Goal: Information Seeking & Learning: Learn about a topic

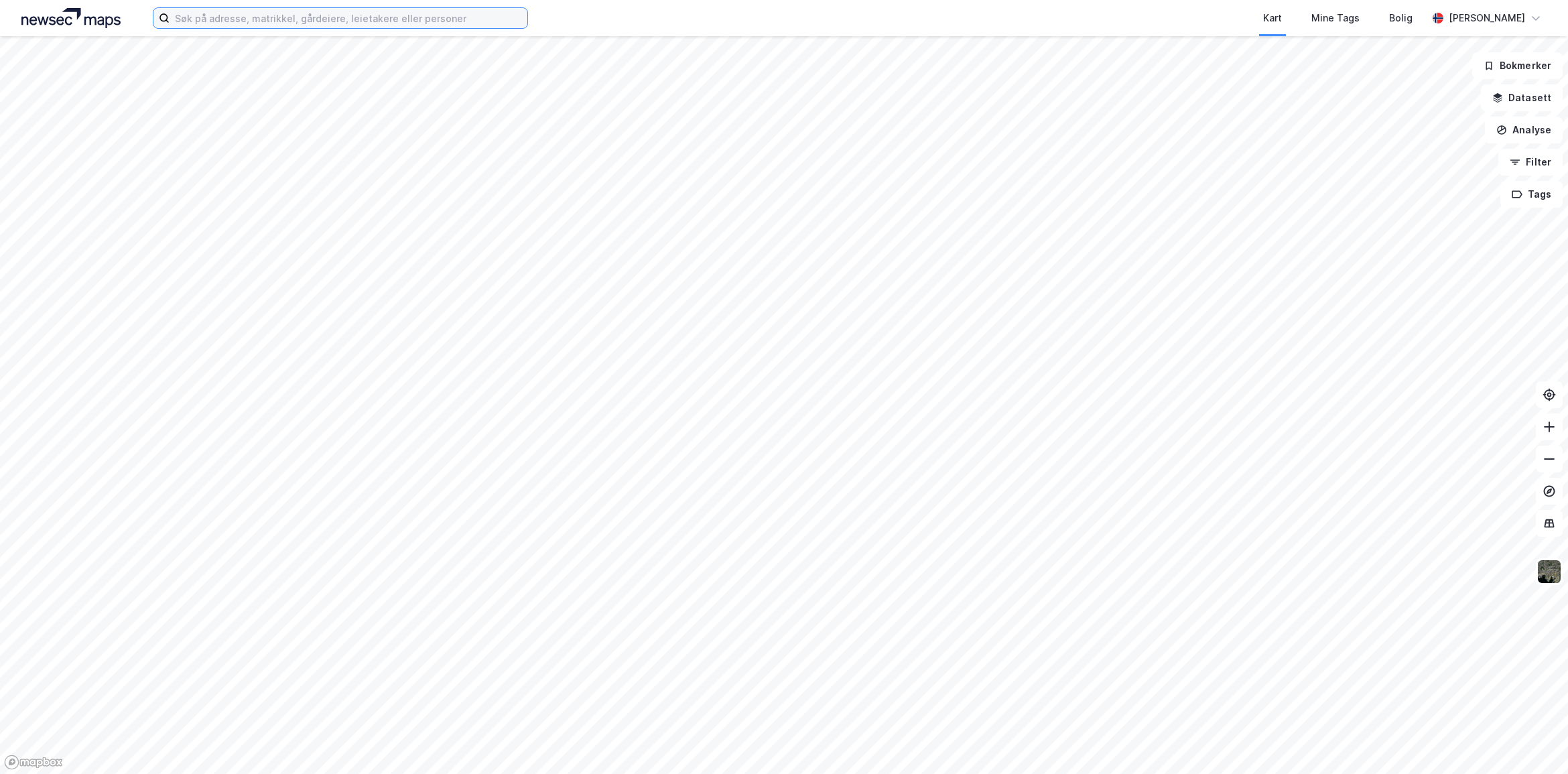
click at [306, 21] on input at bounding box center [348, 18] width 358 height 20
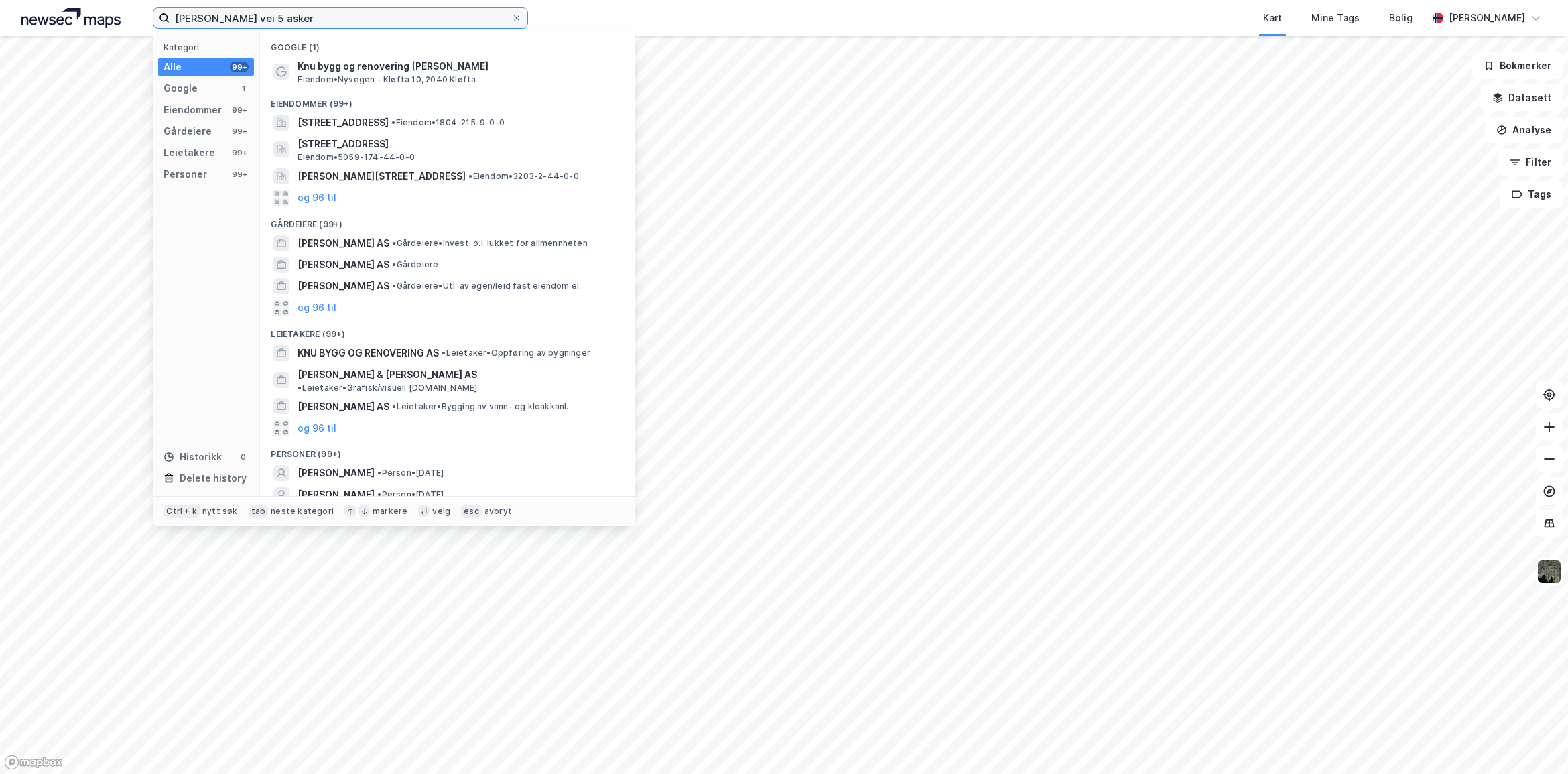
type input "[PERSON_NAME] vei 5 asker"
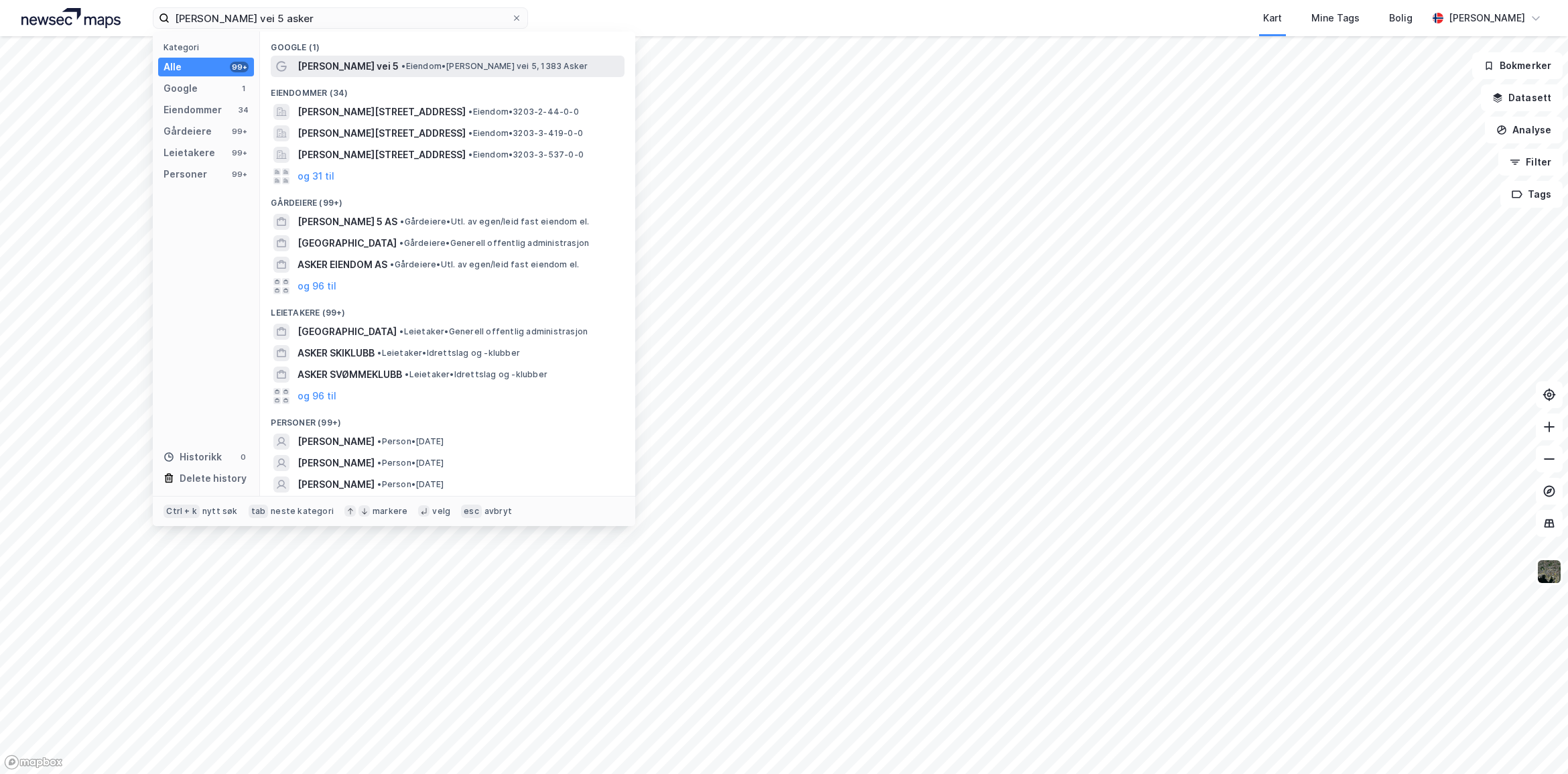
click at [353, 65] on span "[PERSON_NAME] vei 5" at bounding box center [348, 67] width 101 height 16
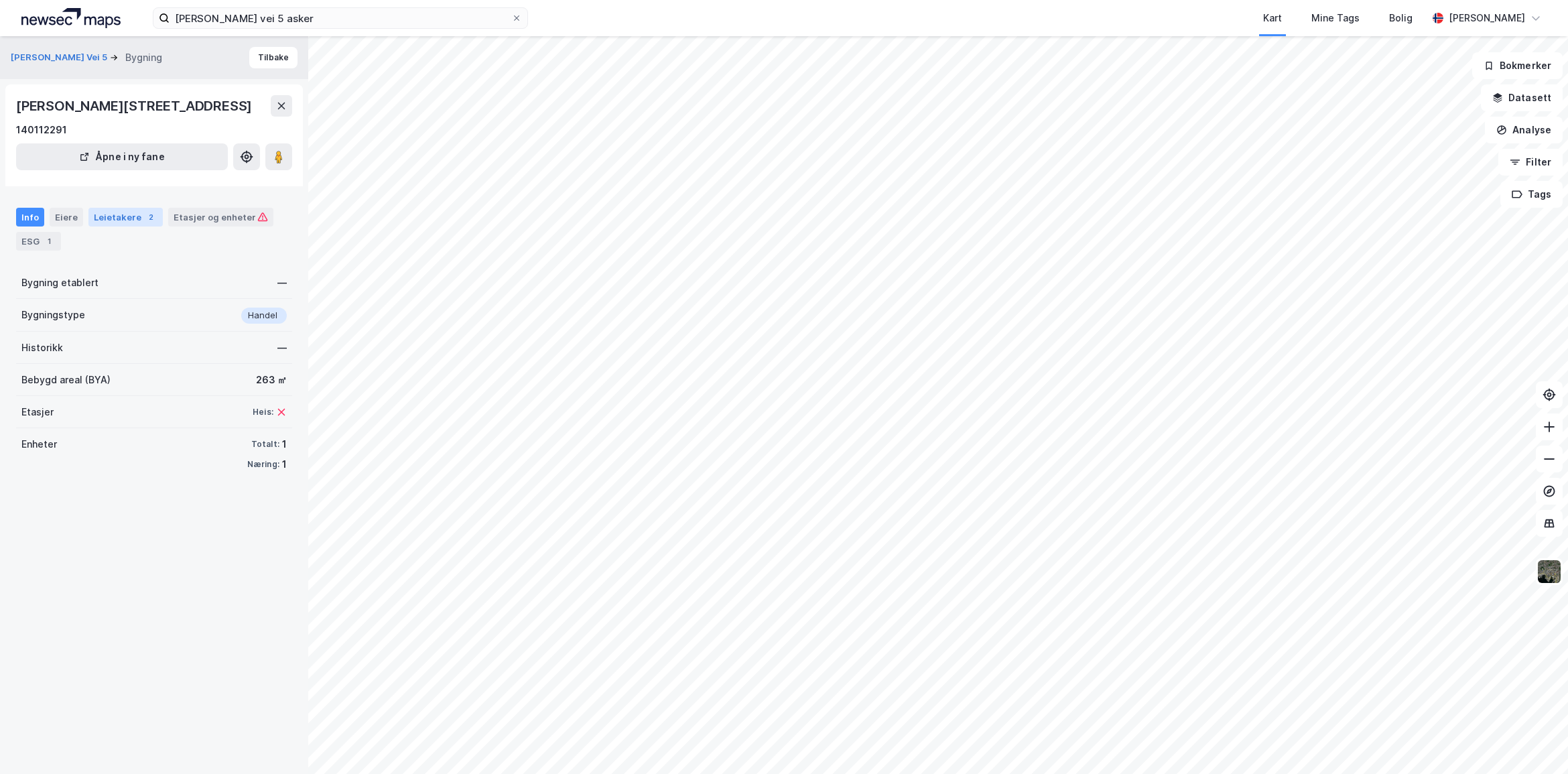
click at [105, 218] on div "Leietakere 2" at bounding box center [125, 217] width 75 height 19
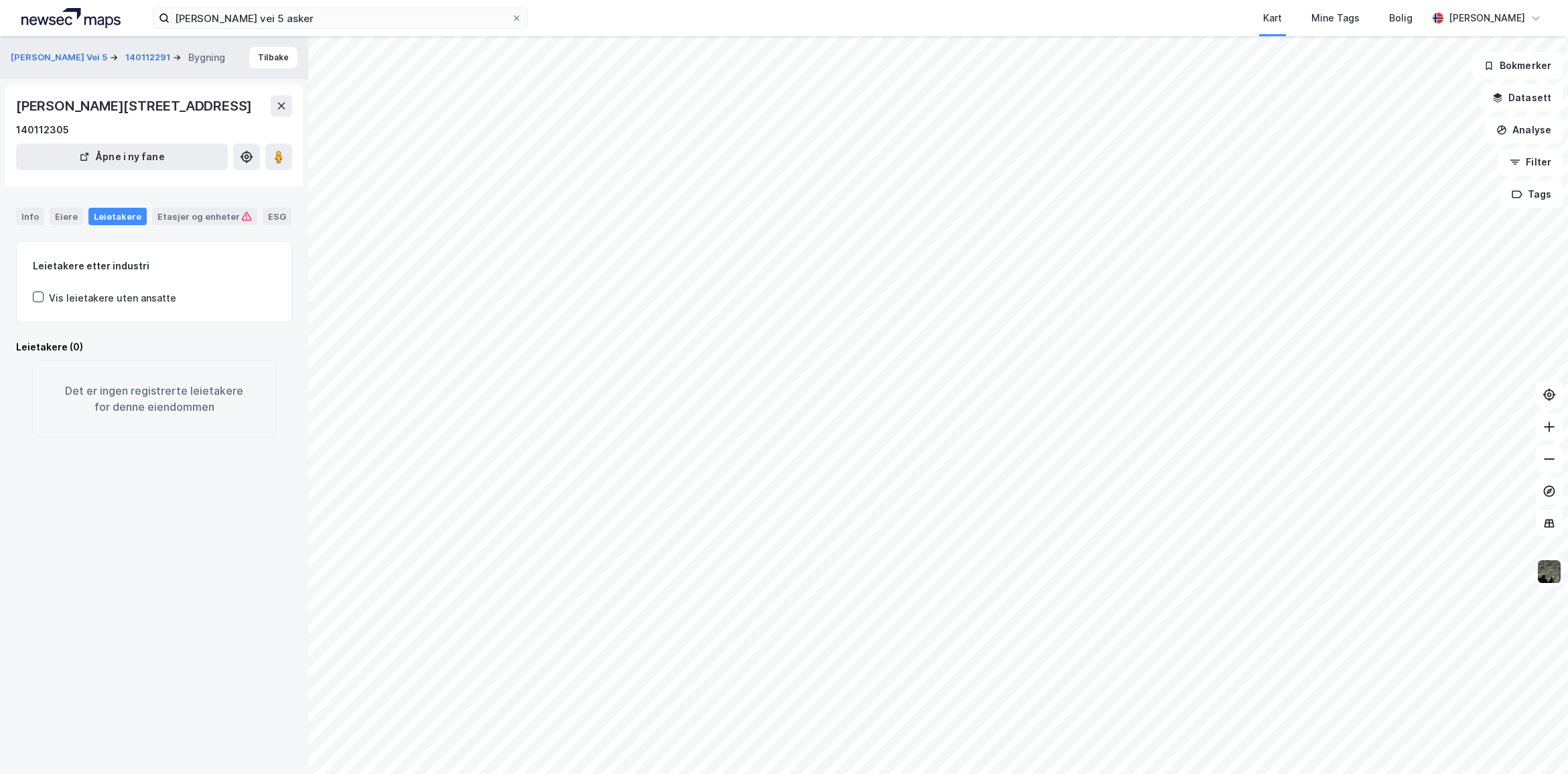
click at [58, 295] on div "Vis leietakere uten ansatte" at bounding box center [113, 298] width 127 height 16
click at [33, 218] on div "Info" at bounding box center [30, 216] width 28 height 17
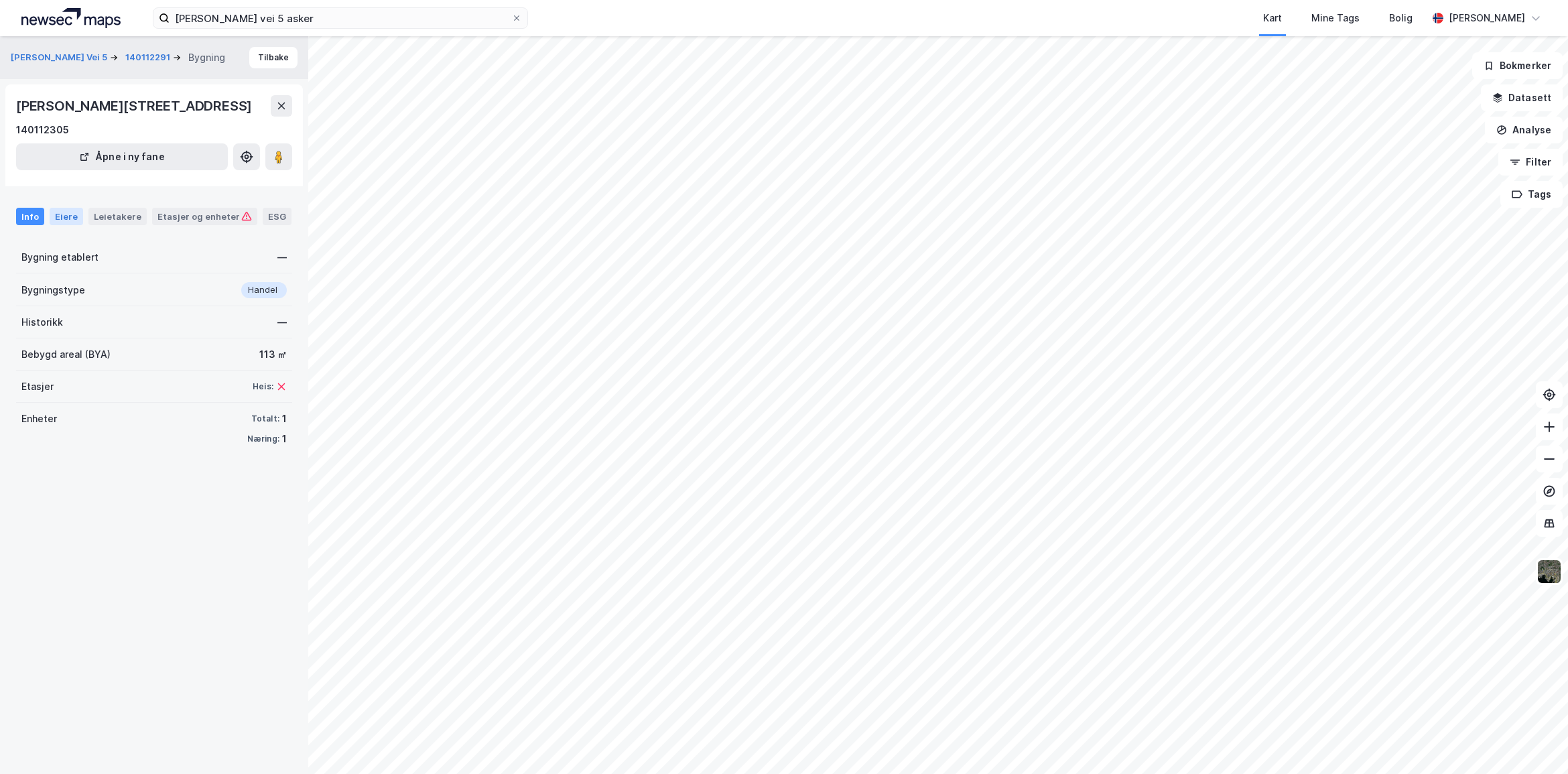
click at [59, 211] on div "Eiere" at bounding box center [66, 216] width 33 height 17
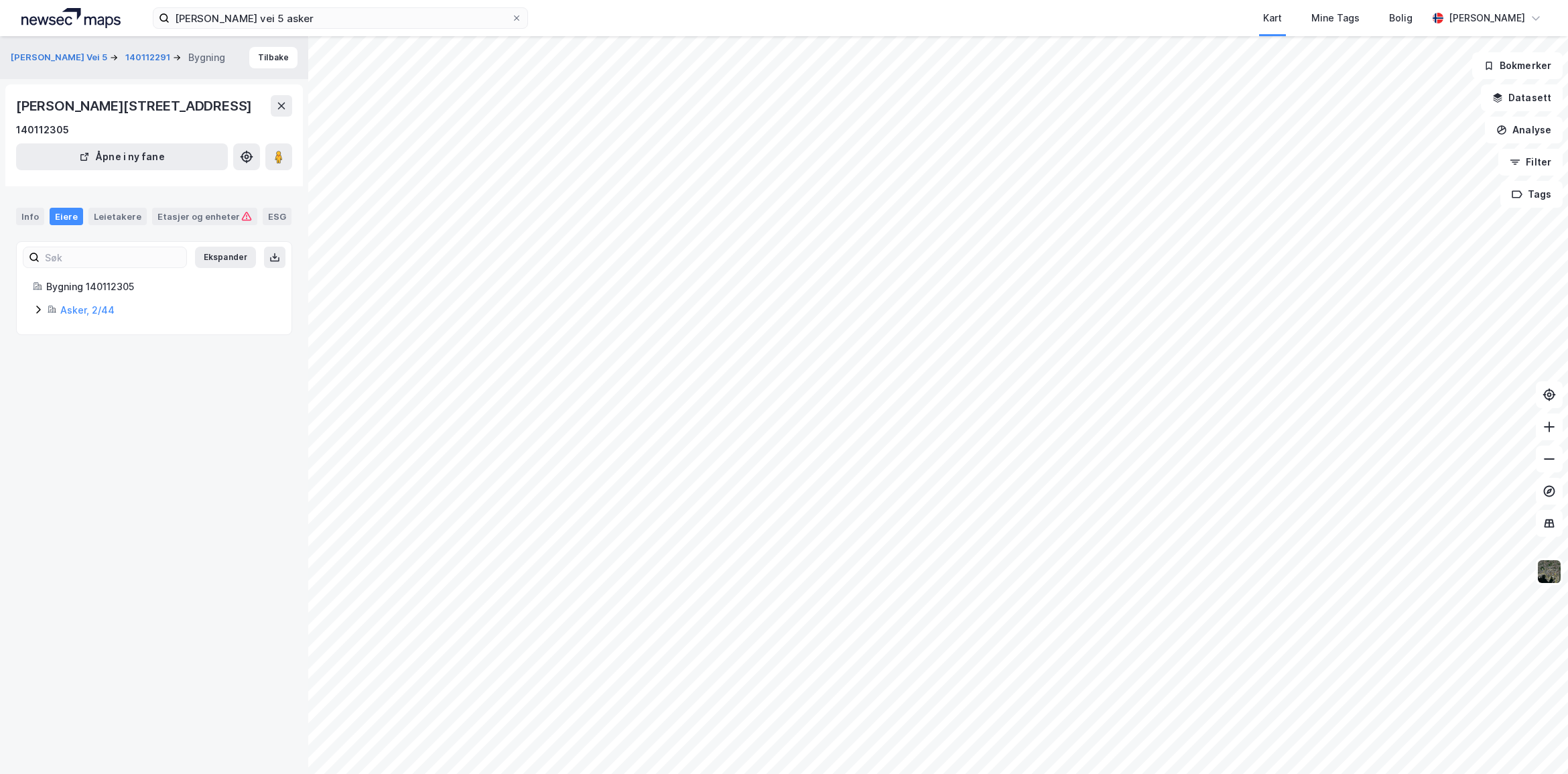
click at [38, 313] on icon at bounding box center [38, 309] width 4 height 8
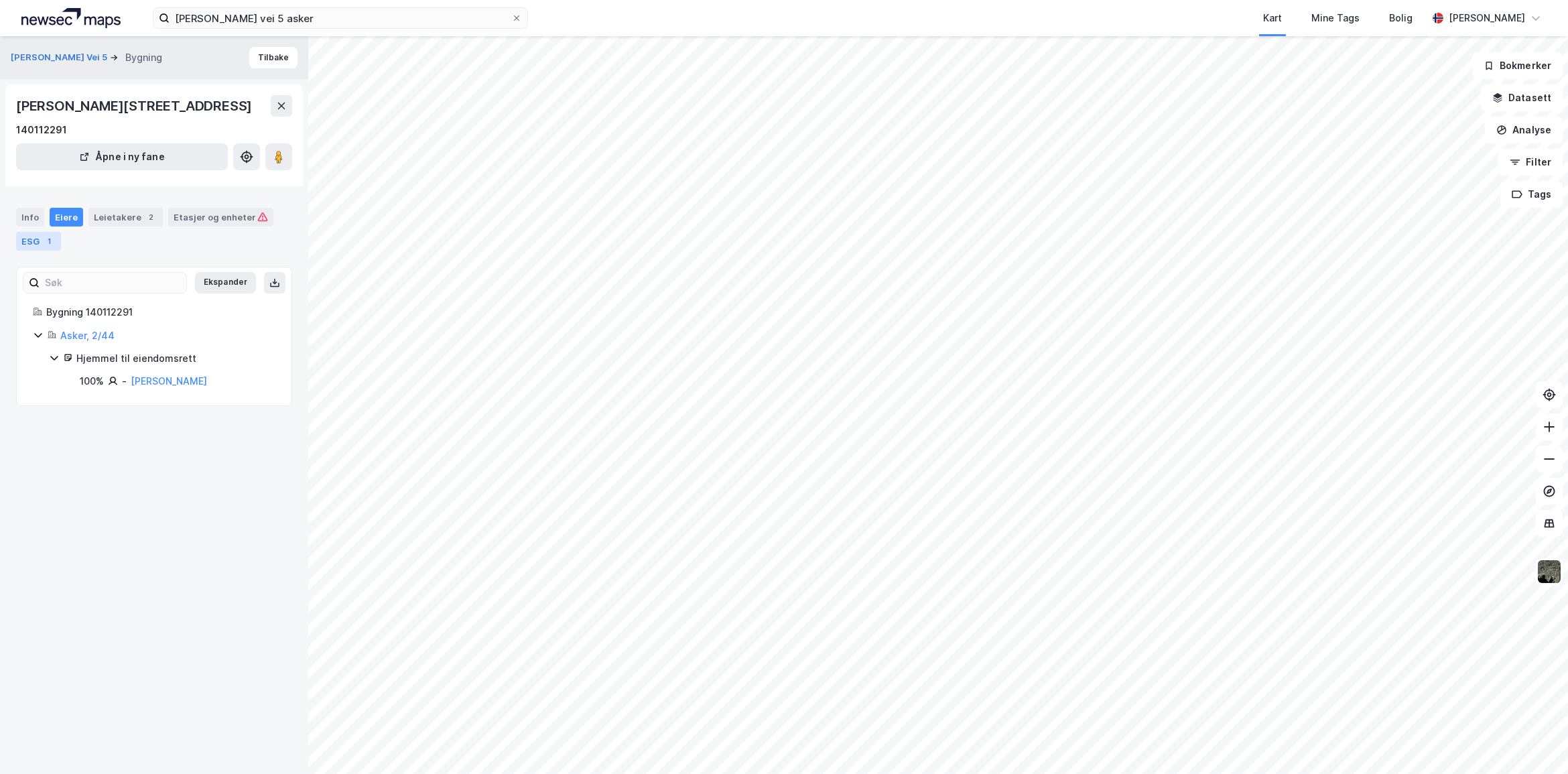
click at [33, 243] on div "ESG 1" at bounding box center [38, 241] width 45 height 19
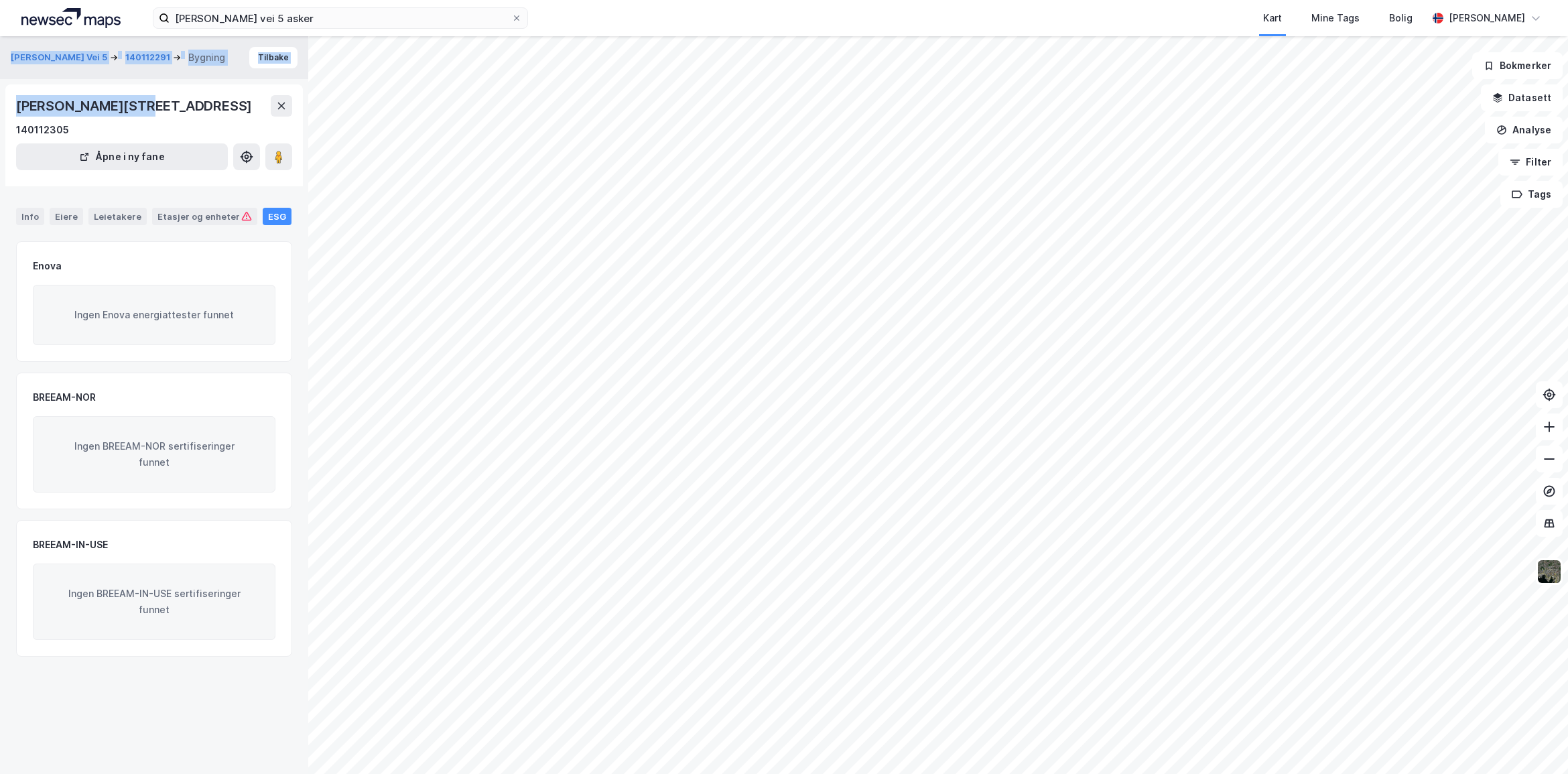
drag, startPoint x: 128, startPoint y: 104, endPoint x: -36, endPoint y: 104, distance: 164.0
click at [0, 104] on html "[PERSON_NAME] vei 5 asker Kart Mine Tags Bolig [PERSON_NAME] Vei 5 140112291 By…" at bounding box center [784, 387] width 1568 height 774
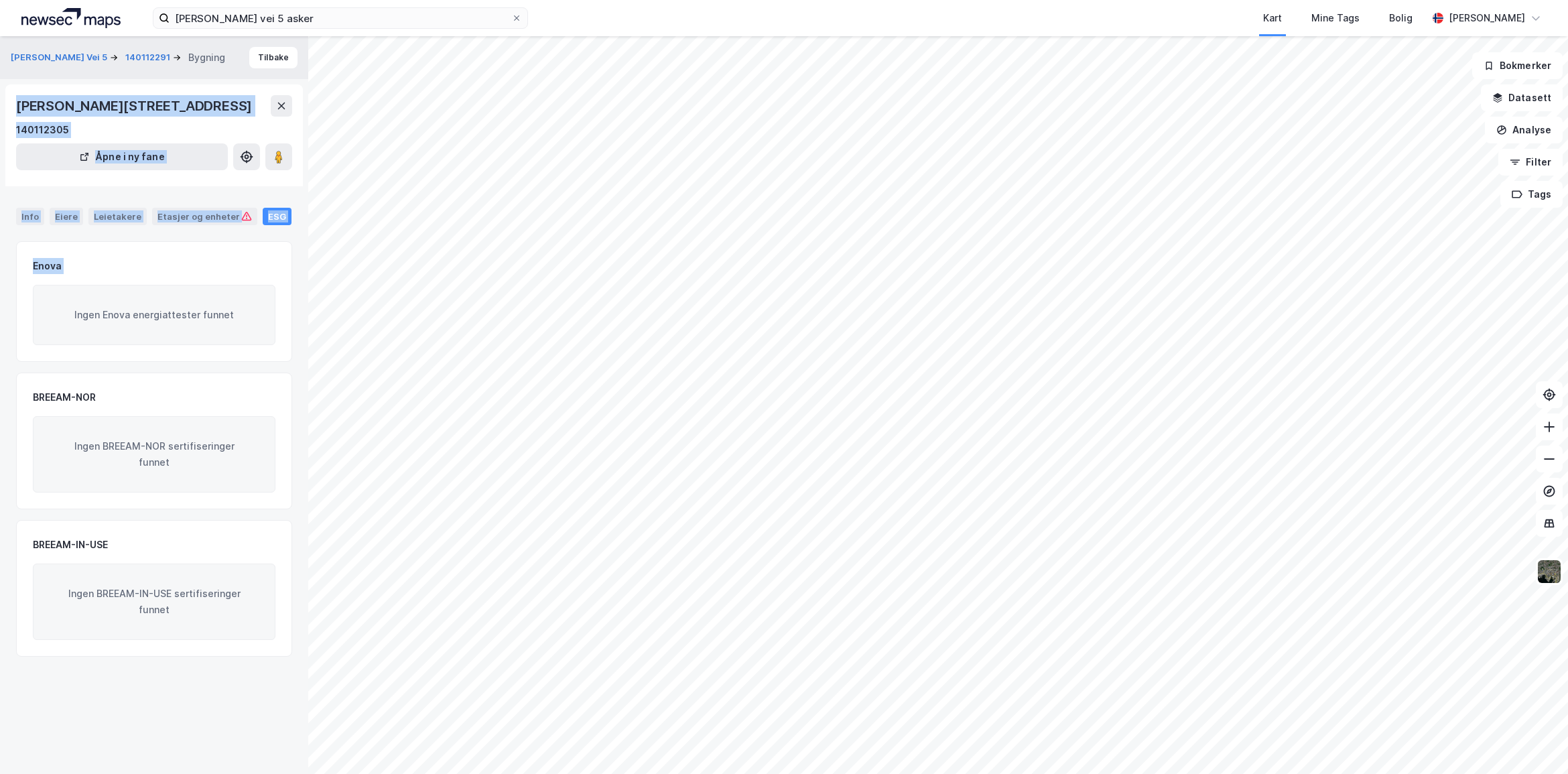
drag, startPoint x: -36, startPoint y: 104, endPoint x: 20, endPoint y: 106, distance: 56.0
click at [20, 106] on div "[PERSON_NAME] Vei 5 140112291 Bygning Tilbake Knud [STREET_ADDRESS] 140112305 Å…" at bounding box center [154, 405] width 309 height 738
drag, startPoint x: 20, startPoint y: 106, endPoint x: 112, endPoint y: 111, distance: 92.1
click at [112, 111] on div "[PERSON_NAME][STREET_ADDRESS]" at bounding box center [135, 106] width 238 height 22
drag, startPoint x: 127, startPoint y: 106, endPoint x: 4, endPoint y: 112, distance: 123.1
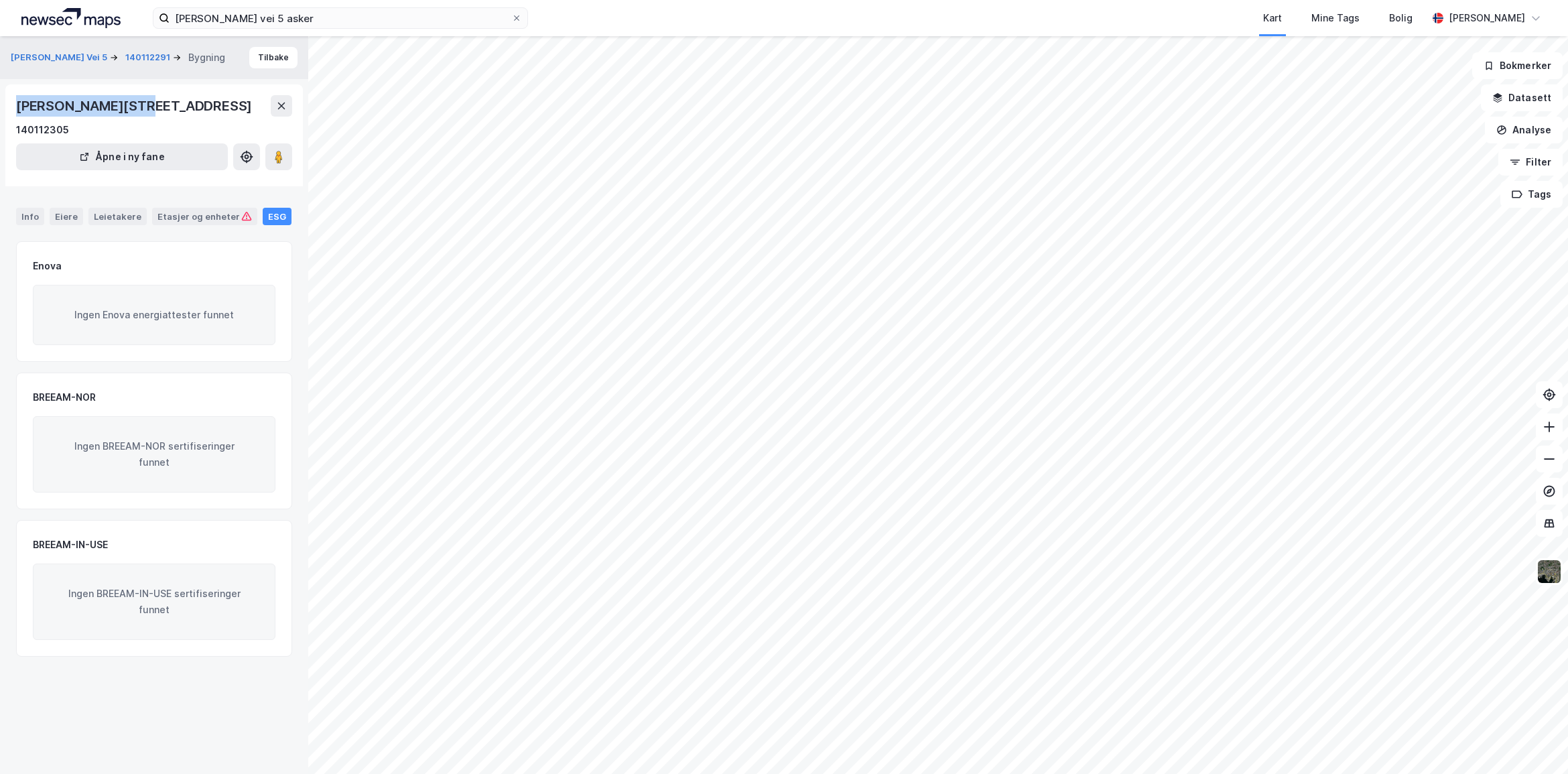
click at [5, 112] on div "Knud [STREET_ADDRESS] 140112305 Åpne i ny fane" at bounding box center [154, 135] width 298 height 102
copy div "[PERSON_NAME] vei 9"
